Goal: Find specific page/section: Find specific page/section

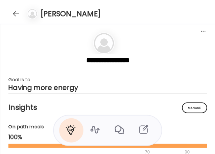
scroll to position [14756, 0]
click at [13, 12] on div at bounding box center [16, 13] width 11 height 11
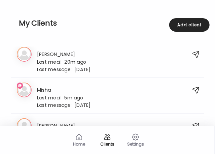
scroll to position [1141, 0]
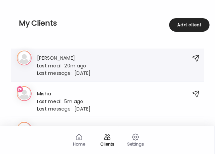
click at [88, 63] on div "Last meal: 20m ago" at bounding box center [64, 65] width 54 height 6
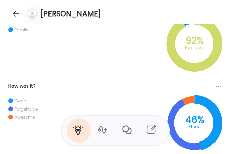
scroll to position [427, 0]
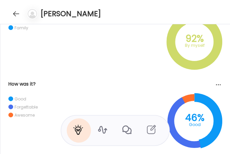
drag, startPoint x: 208, startPoint y: 13, endPoint x: 192, endPoint y: 11, distance: 16.0
click at [208, 13] on div "[PERSON_NAME]" at bounding box center [115, 12] width 230 height 24
click at [16, 13] on div at bounding box center [16, 13] width 11 height 11
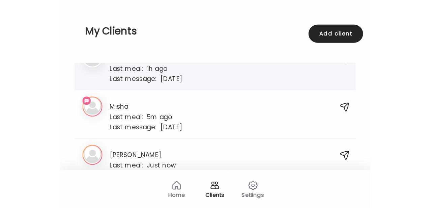
scroll to position [1164, 0]
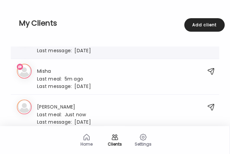
click at [96, 51] on div "33. Mi [PERSON_NAME] Last meal: 1h ago Last message: [DATE] You: Ok great, than…" at bounding box center [115, 42] width 209 height 33
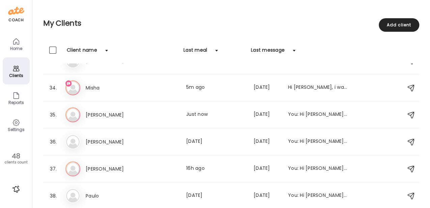
scroll to position [834, 0]
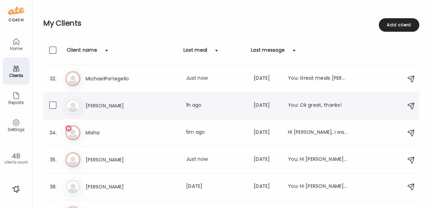
click at [134, 108] on h3 "[PERSON_NAME]" at bounding box center [115, 105] width 59 height 8
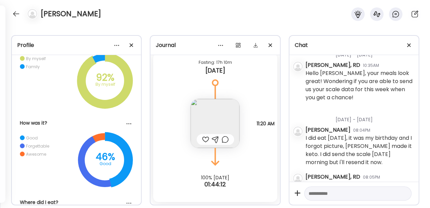
scroll to position [364, 0]
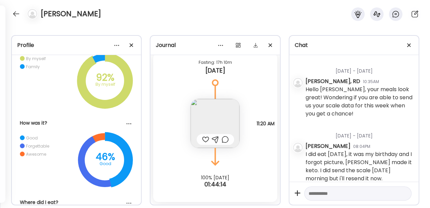
click at [207, 124] on img at bounding box center [214, 123] width 49 height 49
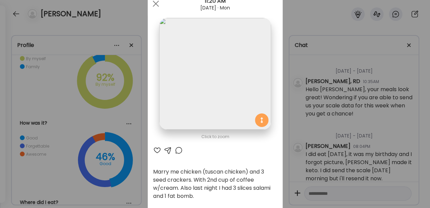
scroll to position [45, 0]
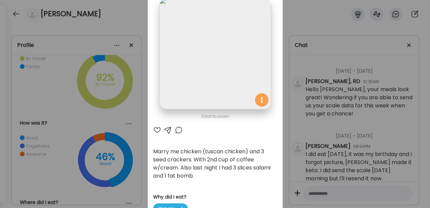
click at [156, 131] on div at bounding box center [157, 130] width 8 height 8
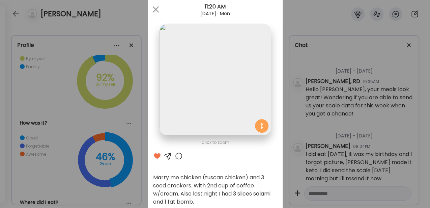
scroll to position [0, 0]
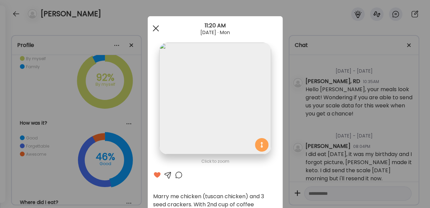
click at [155, 28] on div at bounding box center [155, 28] width 13 height 13
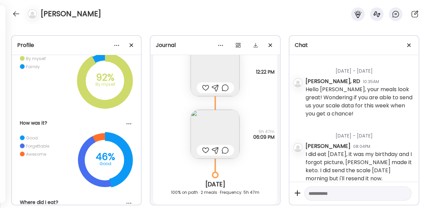
scroll to position [6677, 0]
click at [215, 133] on img at bounding box center [214, 135] width 49 height 49
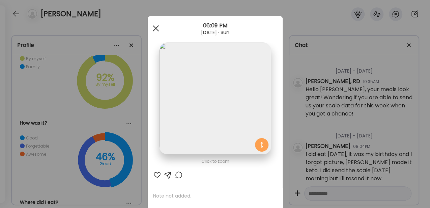
click at [154, 24] on div at bounding box center [155, 28] width 13 height 13
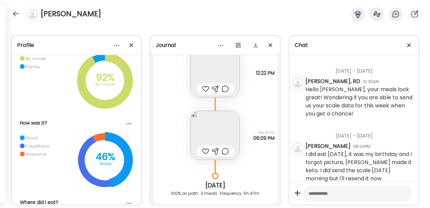
click at [214, 72] on img at bounding box center [214, 72] width 49 height 49
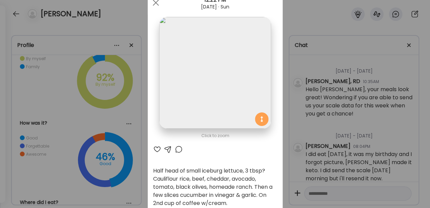
scroll to position [0, 0]
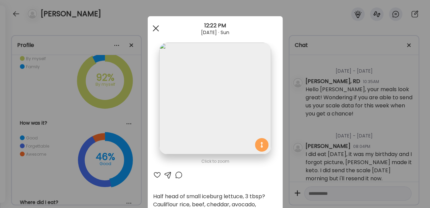
click at [153, 30] on div at bounding box center [155, 28] width 13 height 13
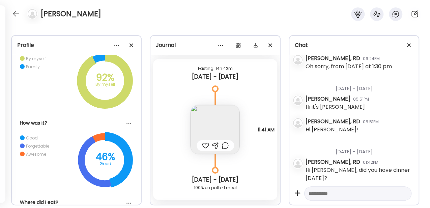
scroll to position [6070, 0]
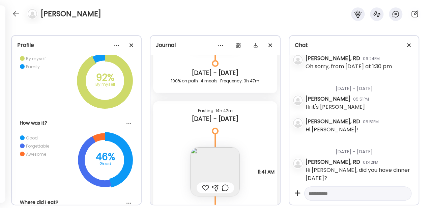
click at [209, 154] on img at bounding box center [214, 171] width 49 height 49
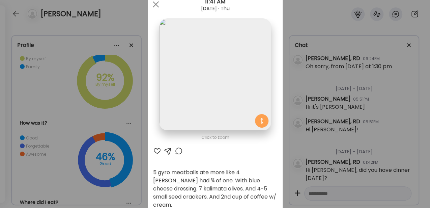
scroll to position [0, 0]
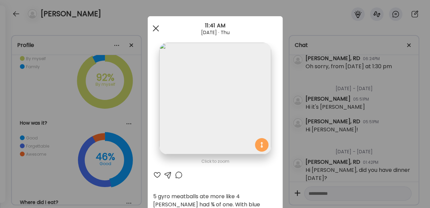
click at [156, 31] on span at bounding box center [155, 28] width 6 height 6
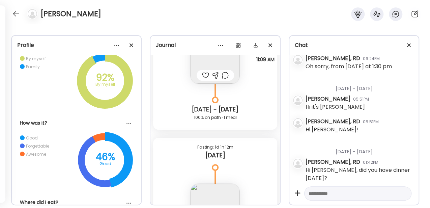
scroll to position [6520, 0]
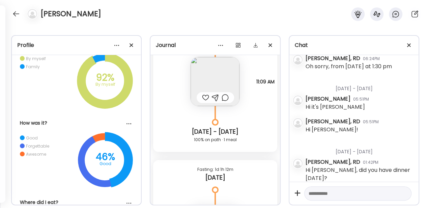
click at [205, 83] on img at bounding box center [214, 81] width 49 height 49
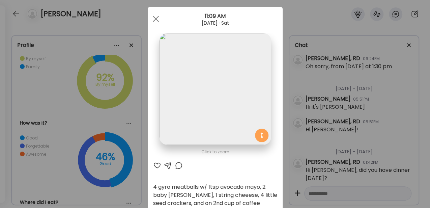
scroll to position [0, 0]
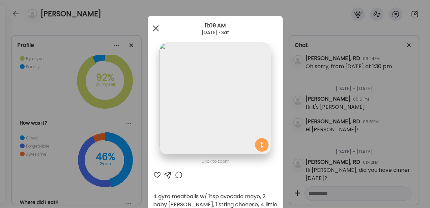
click at [151, 25] on div at bounding box center [155, 28] width 13 height 13
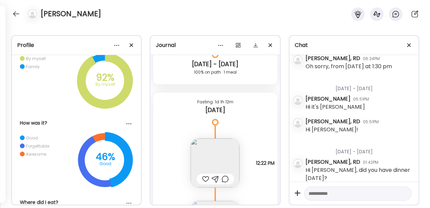
scroll to position [235, 0]
